Goal: Information Seeking & Learning: Learn about a topic

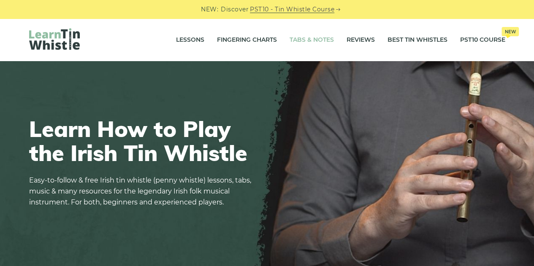
click at [320, 41] on link "Tabs & Notes" at bounding box center [312, 40] width 44 height 21
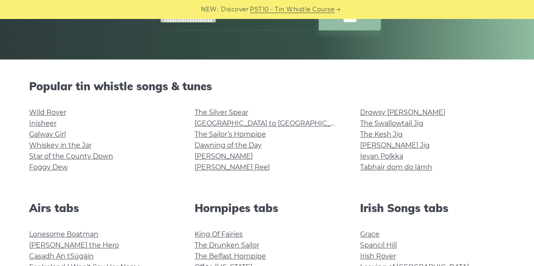
scroll to position [164, 0]
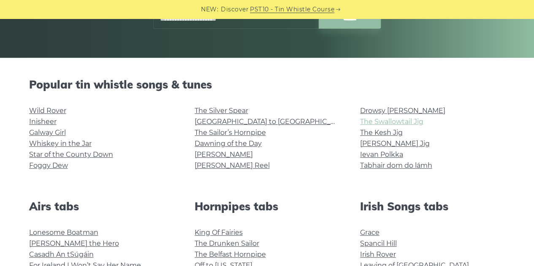
click at [413, 121] on link "The Swallowtail Jig" at bounding box center [391, 122] width 63 height 8
click at [222, 168] on link "[PERSON_NAME] Reel" at bounding box center [232, 166] width 75 height 8
click at [72, 245] on link "Hector the Hero" at bounding box center [74, 244] width 90 height 8
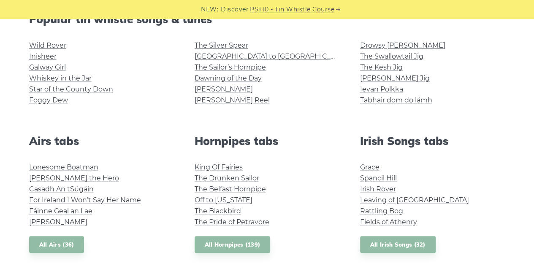
scroll to position [231, 0]
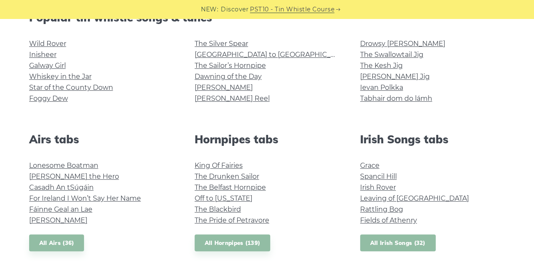
click at [390, 242] on link "All Irish Songs (32)" at bounding box center [398, 243] width 76 height 17
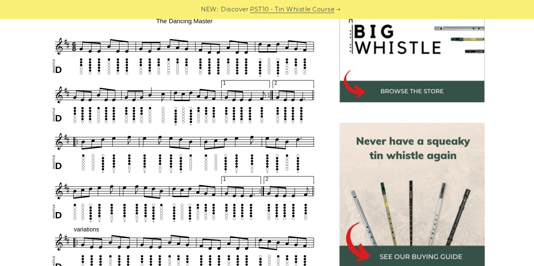
scroll to position [280, 0]
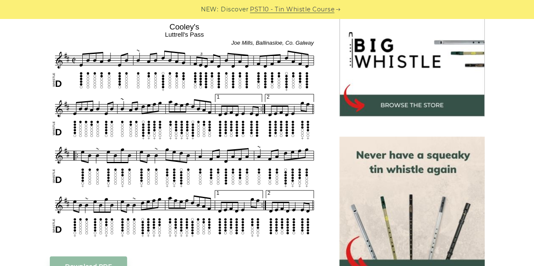
scroll to position [272, 0]
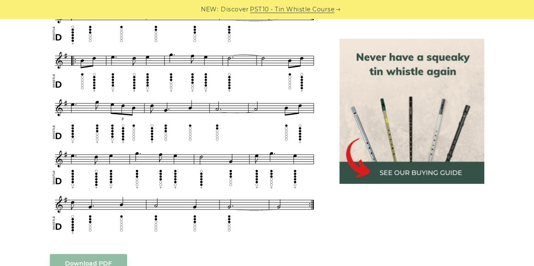
scroll to position [448, 0]
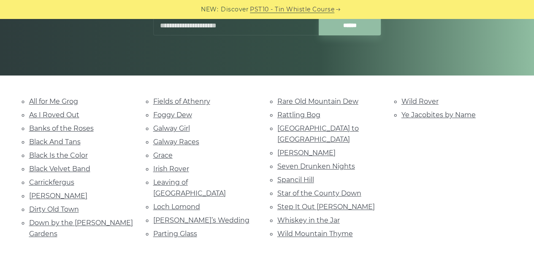
scroll to position [149, 0]
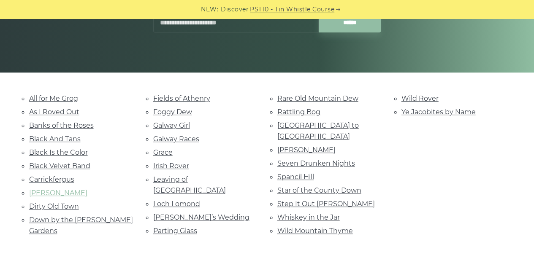
click at [57, 193] on link "[PERSON_NAME]" at bounding box center [58, 193] width 58 height 8
click at [184, 200] on link "Loch Lomond" at bounding box center [176, 204] width 47 height 8
click at [296, 110] on link "Rattling Bog" at bounding box center [298, 112] width 43 height 8
click at [433, 99] on link "Wild Rover" at bounding box center [420, 99] width 37 height 8
click at [204, 100] on link "Fields of Athenry" at bounding box center [181, 99] width 57 height 8
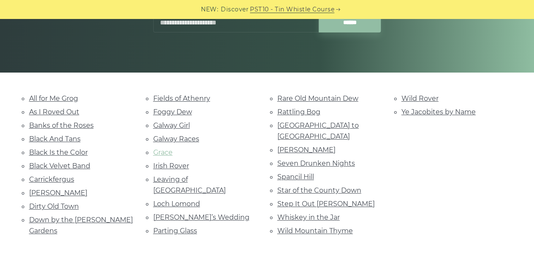
click at [160, 152] on link "Grace" at bounding box center [162, 153] width 19 height 8
click at [209, 22] on input "text" at bounding box center [236, 23] width 166 height 20
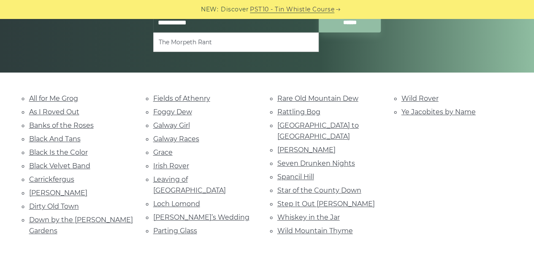
click at [209, 41] on li "The Morpeth Rant" at bounding box center [236, 42] width 155 height 10
type input "**********"
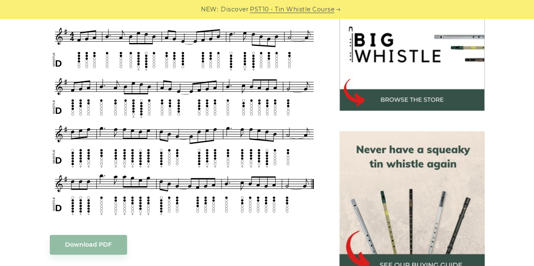
scroll to position [282, 0]
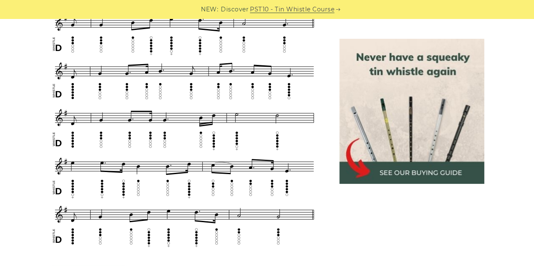
scroll to position [464, 0]
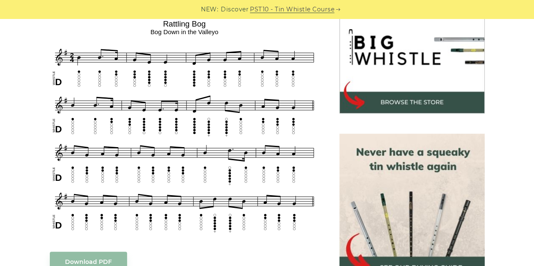
scroll to position [280, 0]
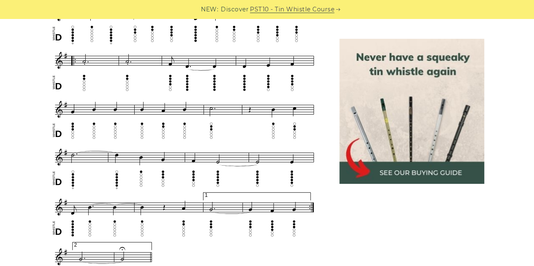
scroll to position [512, 0]
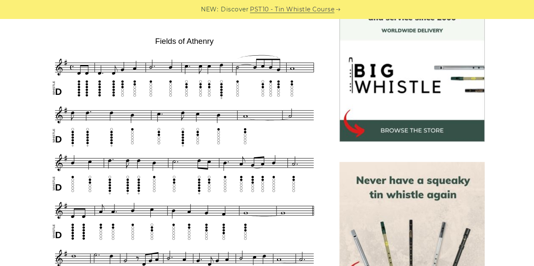
scroll to position [248, 0]
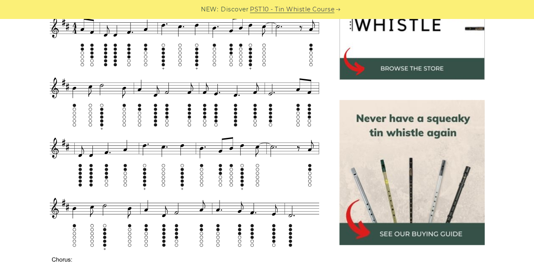
scroll to position [285, 0]
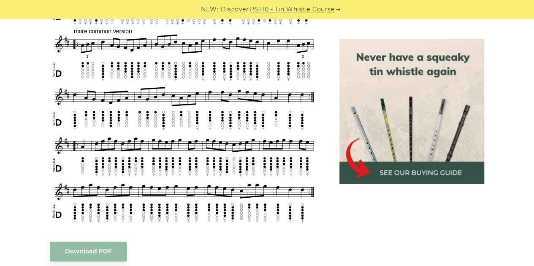
scroll to position [472, 0]
